Goal: Transaction & Acquisition: Purchase product/service

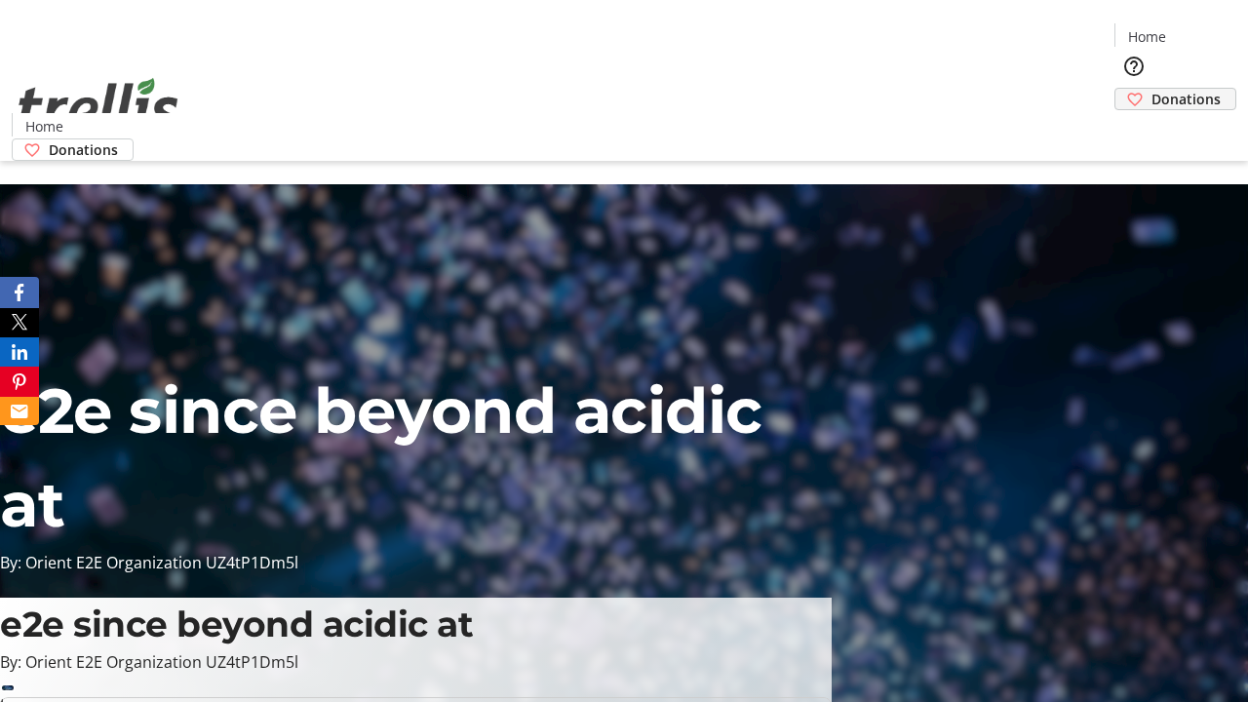
click at [1151, 89] on span "Donations" at bounding box center [1185, 99] width 69 height 20
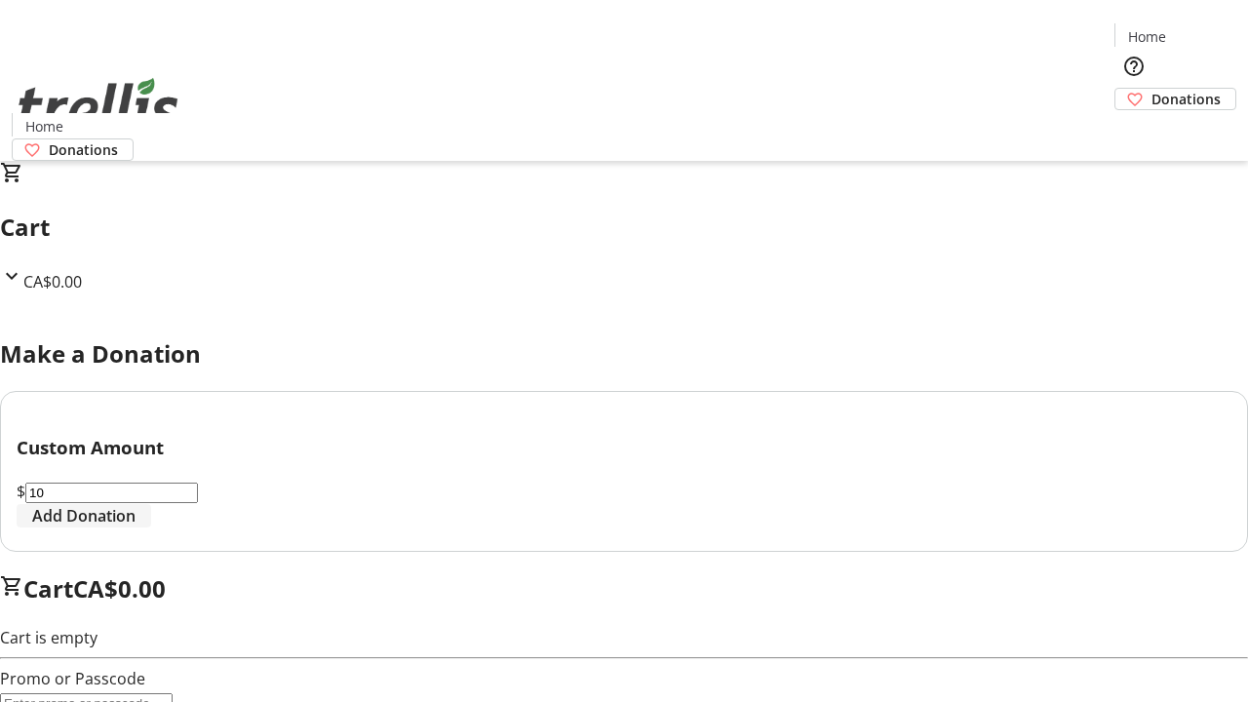
click at [135, 527] on span "Add Donation" at bounding box center [83, 515] width 103 height 23
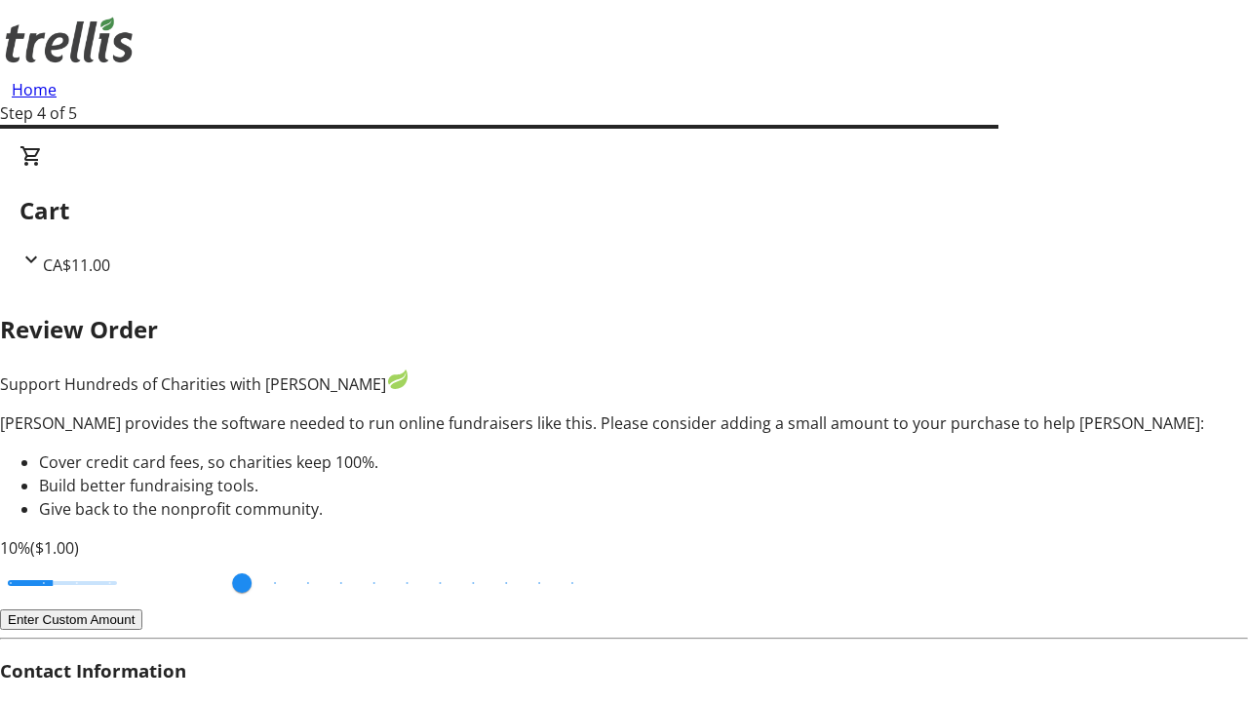
click at [142, 609] on button "Enter Custom Amount" at bounding box center [71, 619] width 142 height 20
